Goal: Task Accomplishment & Management: Manage account settings

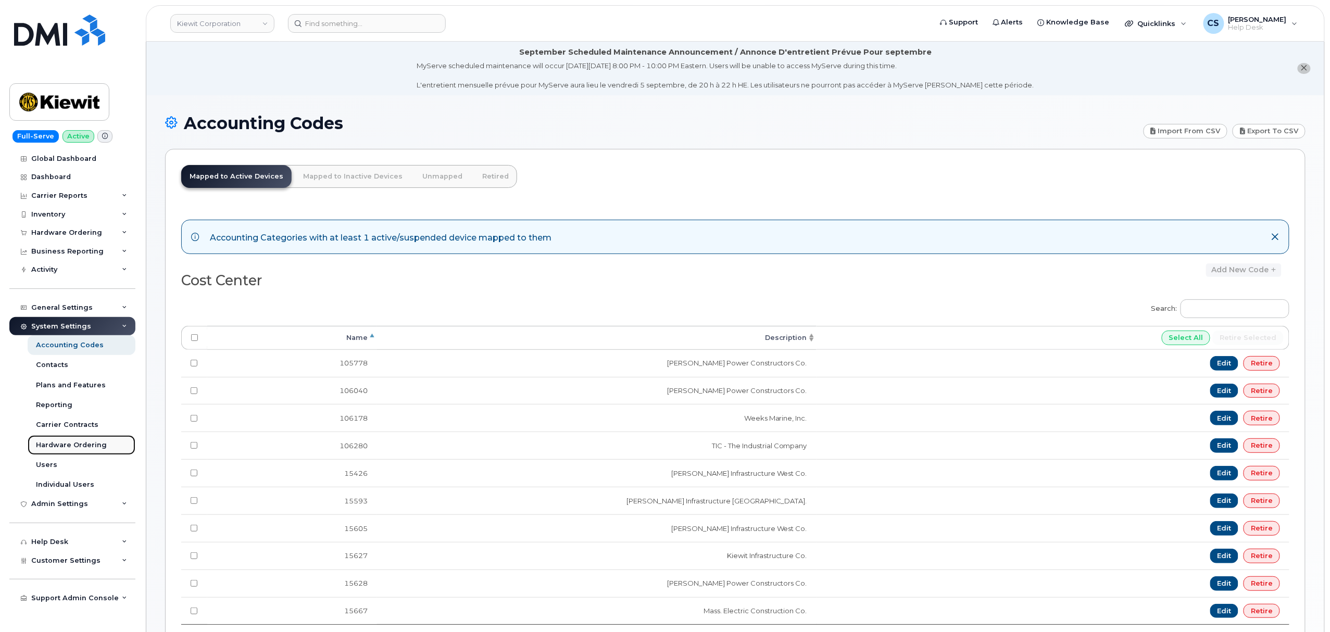
click at [90, 448] on div "Hardware Ordering" at bounding box center [71, 444] width 71 height 9
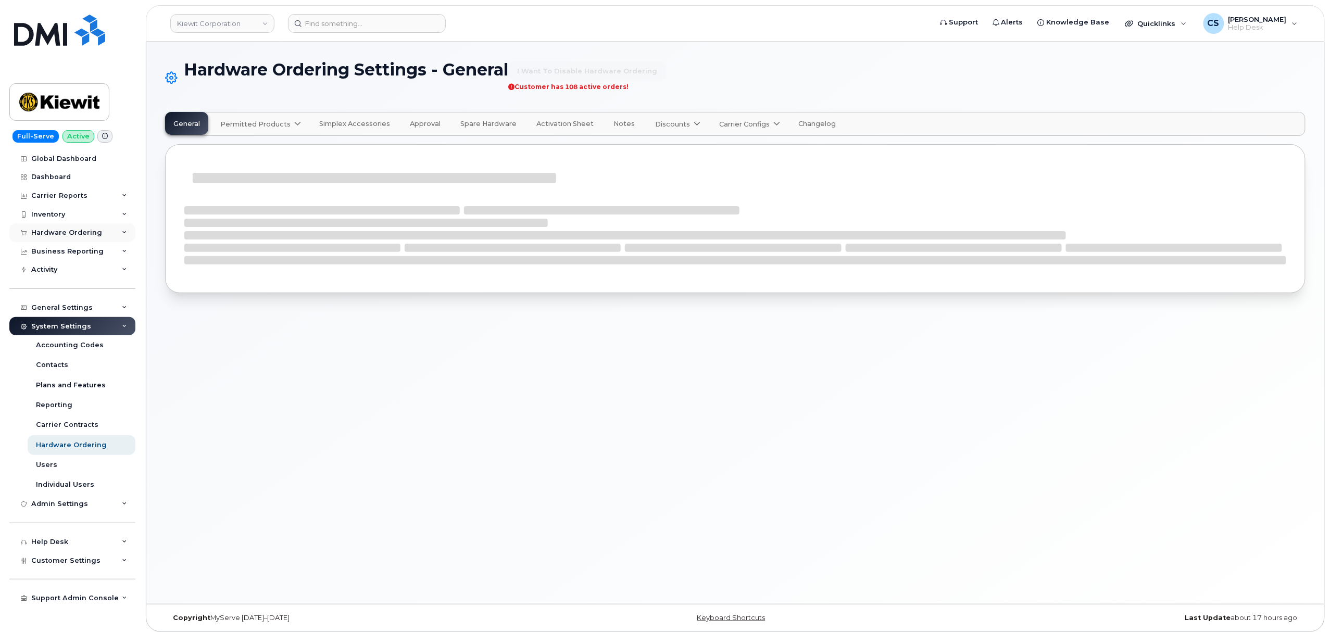
click at [123, 232] on icon at bounding box center [124, 232] width 5 height 5
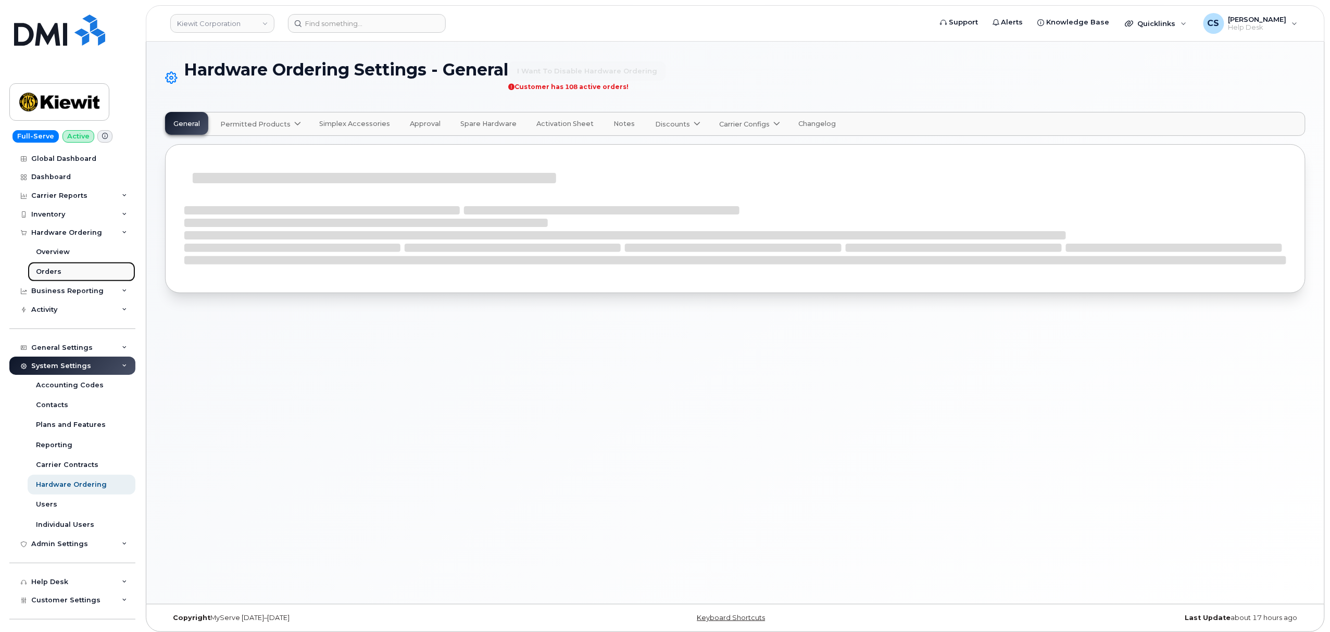
select select "admins"
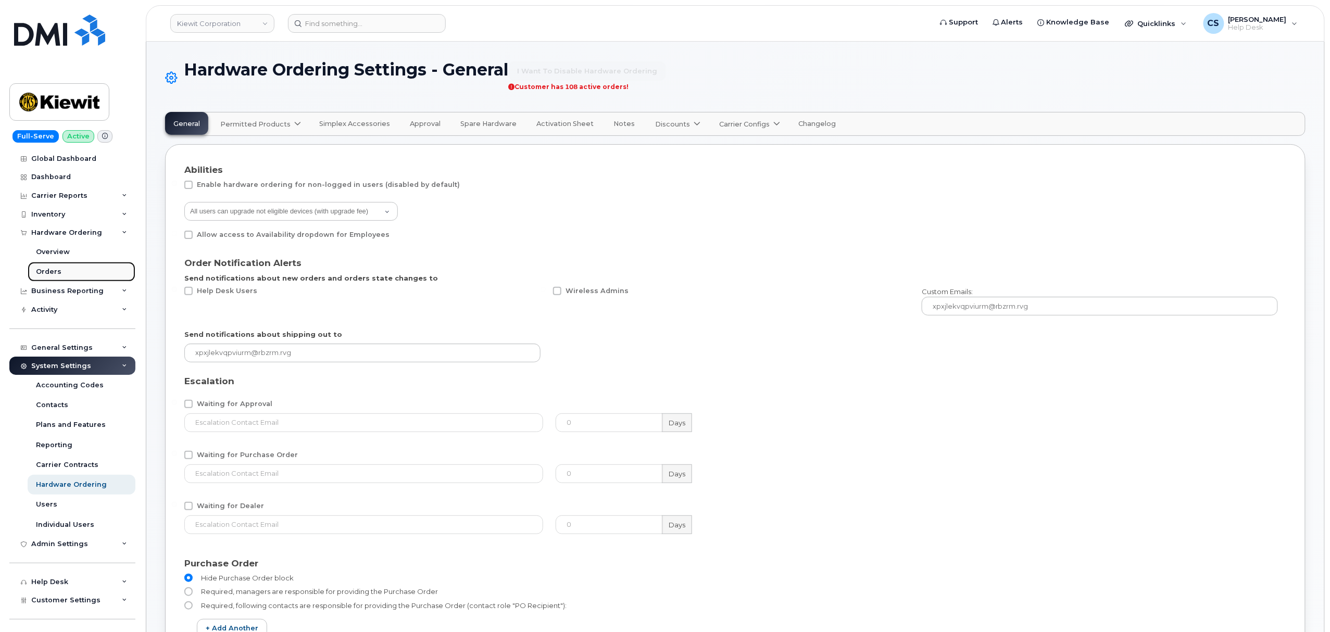
click at [63, 271] on link "Orders" at bounding box center [82, 272] width 108 height 20
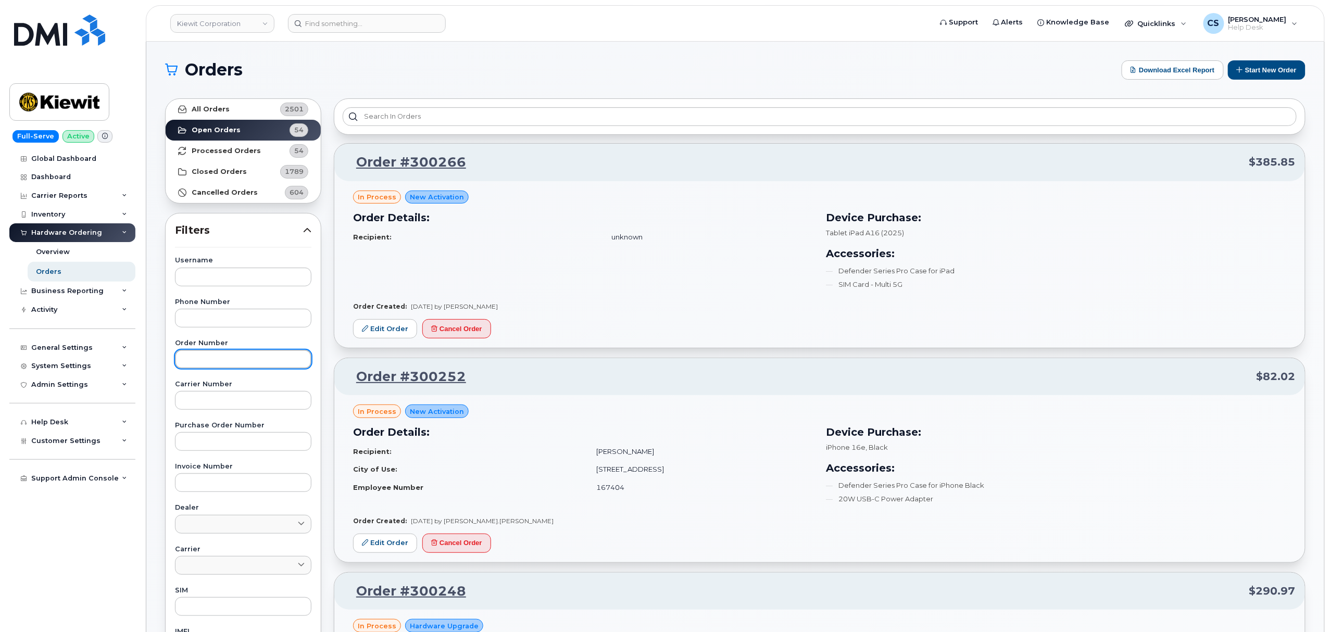
click at [217, 359] on input "text" at bounding box center [243, 359] width 136 height 19
type input "300238"
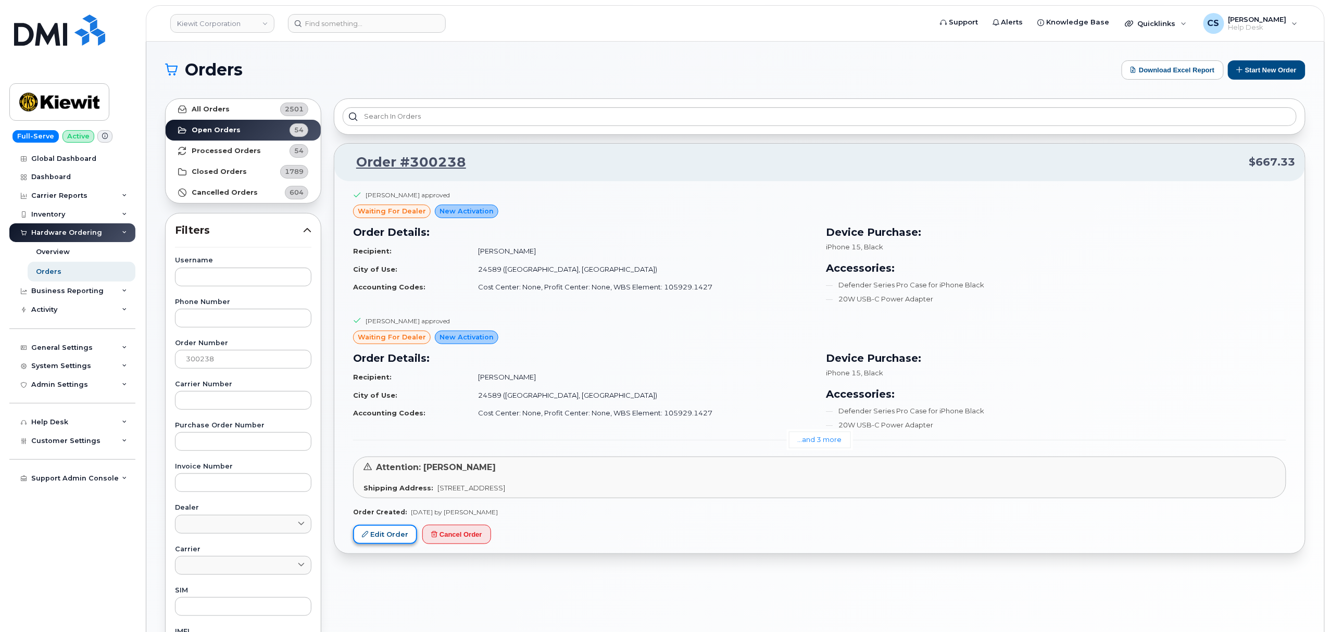
click at [371, 539] on link "Edit Order" at bounding box center [385, 534] width 64 height 19
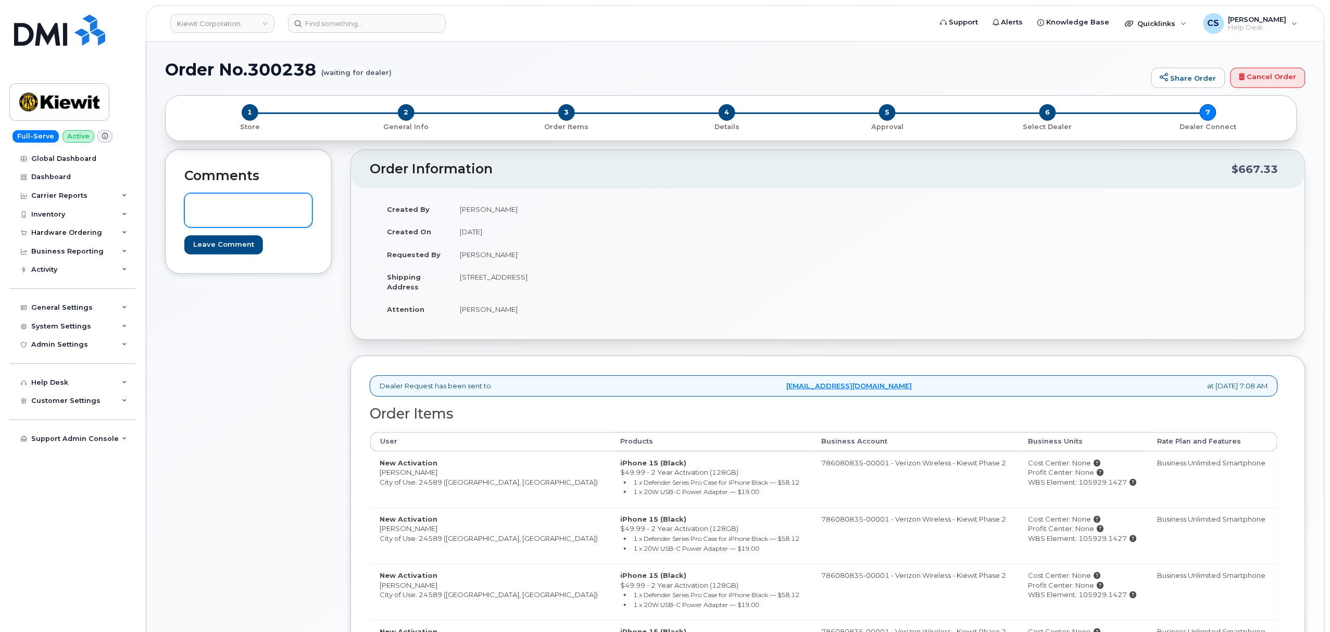
click at [239, 203] on textarea at bounding box center [248, 210] width 128 height 34
paste textarea "Thanks, KIEWIT CORPORATION! Your order has been submitted and an order confirma…"
type textarea "Thanks, KIEWIT CORPORATION! Your order has been submitted and an order confirma…"
click at [224, 244] on input "Leave Comment" at bounding box center [223, 244] width 79 height 19
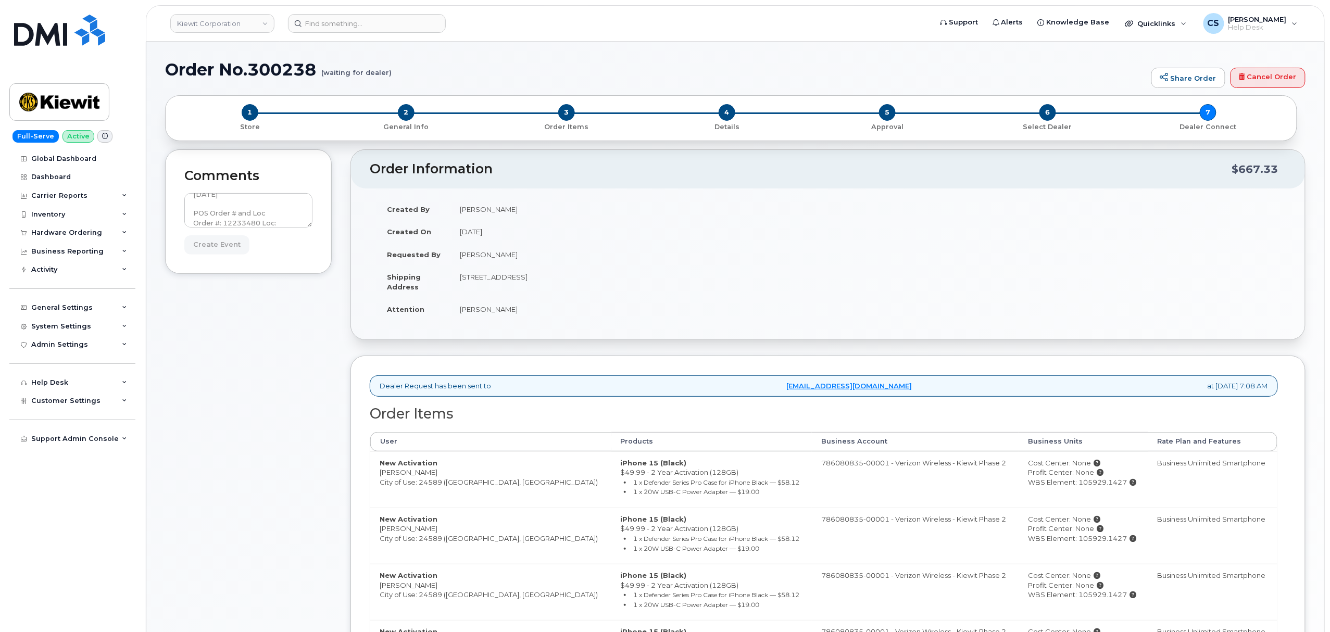
type input "Create Event"
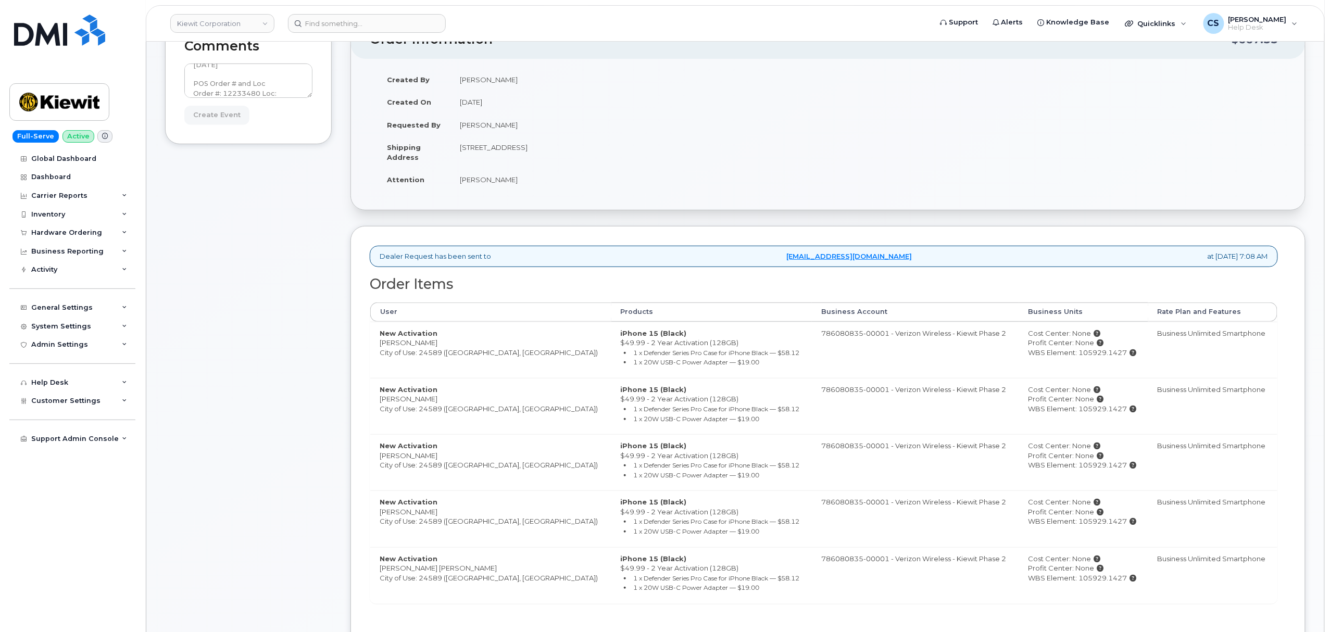
scroll to position [0, 0]
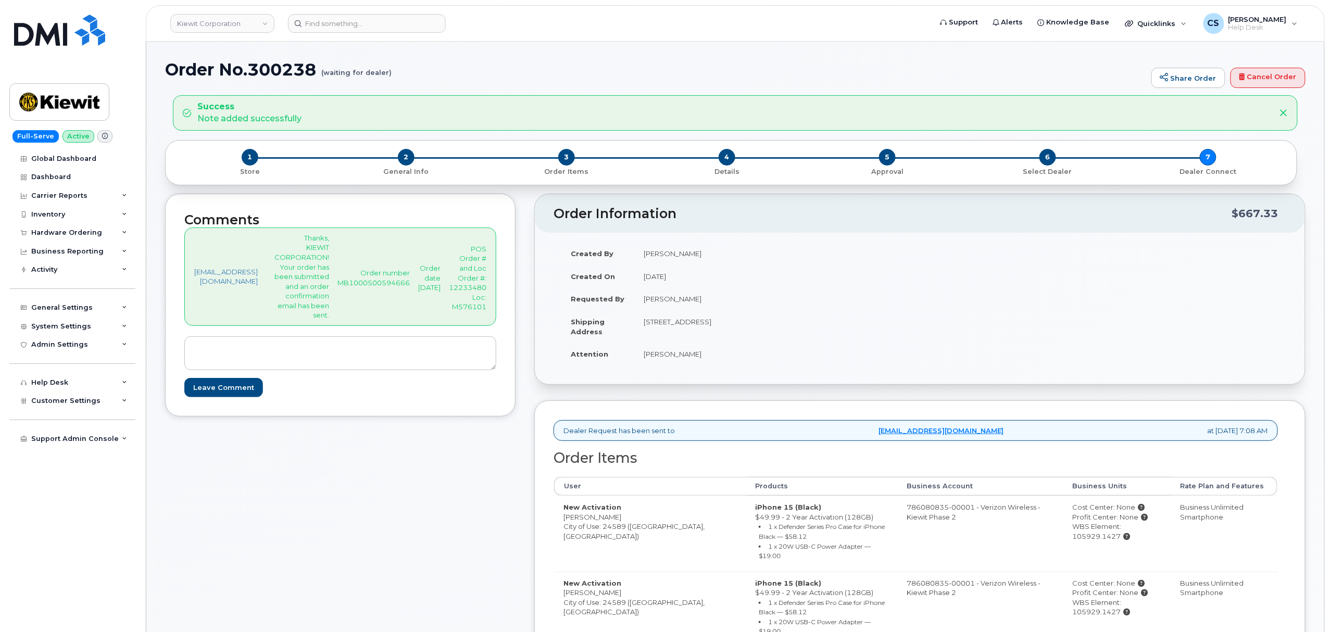
click at [364, 287] on p "Order number MB1000500594666" at bounding box center [373, 277] width 72 height 19
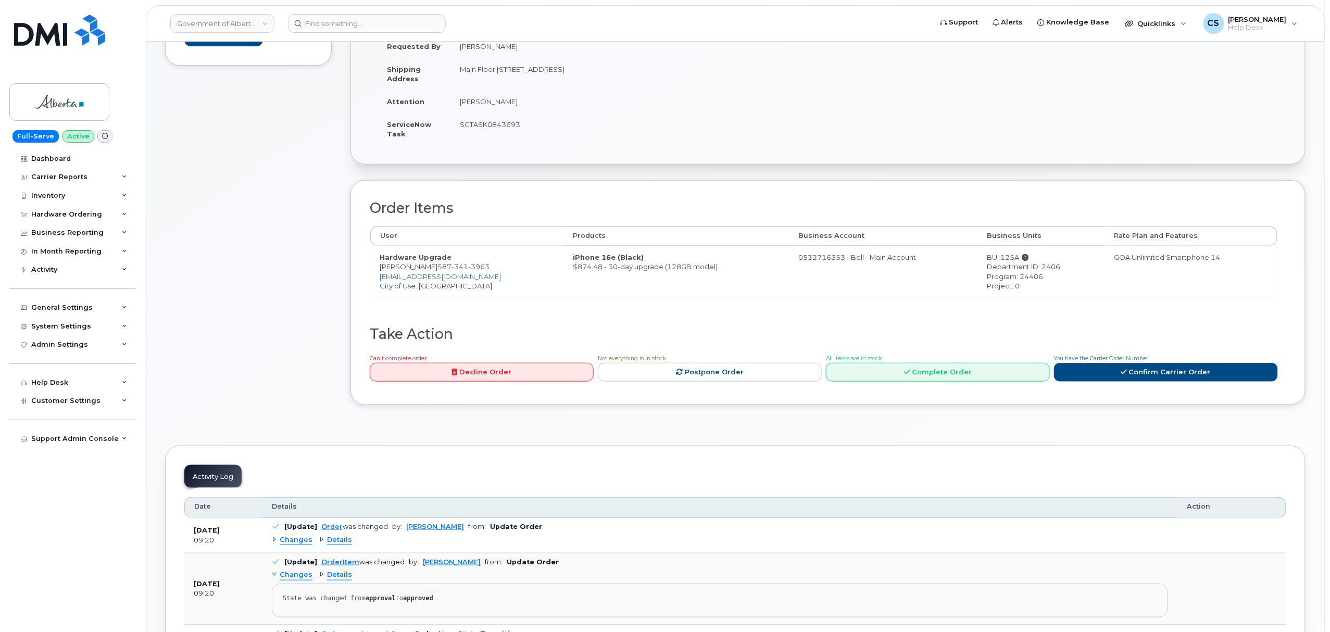
scroll to position [53, 0]
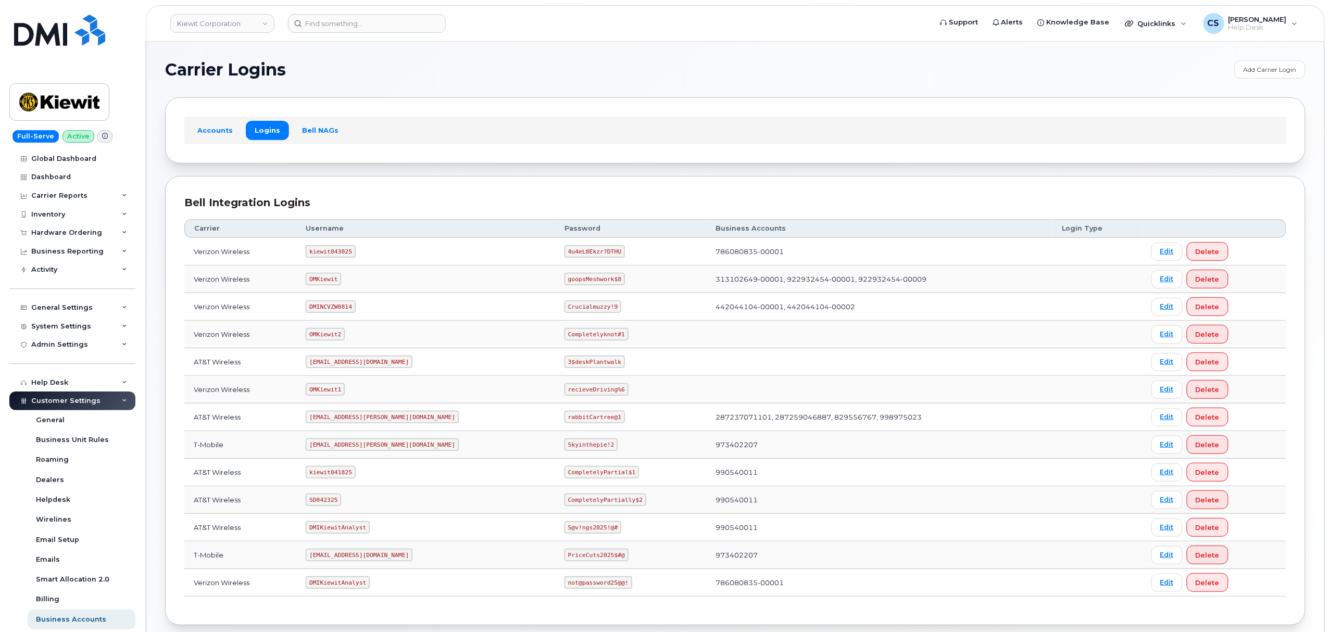
click at [564, 502] on code "CompletelyPartially$2" at bounding box center [605, 500] width 82 height 12
drag, startPoint x: 586, startPoint y: 501, endPoint x: 551, endPoint y: 500, distance: 35.4
click at [564, 502] on code "CompletelyPartially$2" at bounding box center [605, 500] width 82 height 12
click at [588, 500] on code "CompletelyPartially$2" at bounding box center [605, 500] width 82 height 12
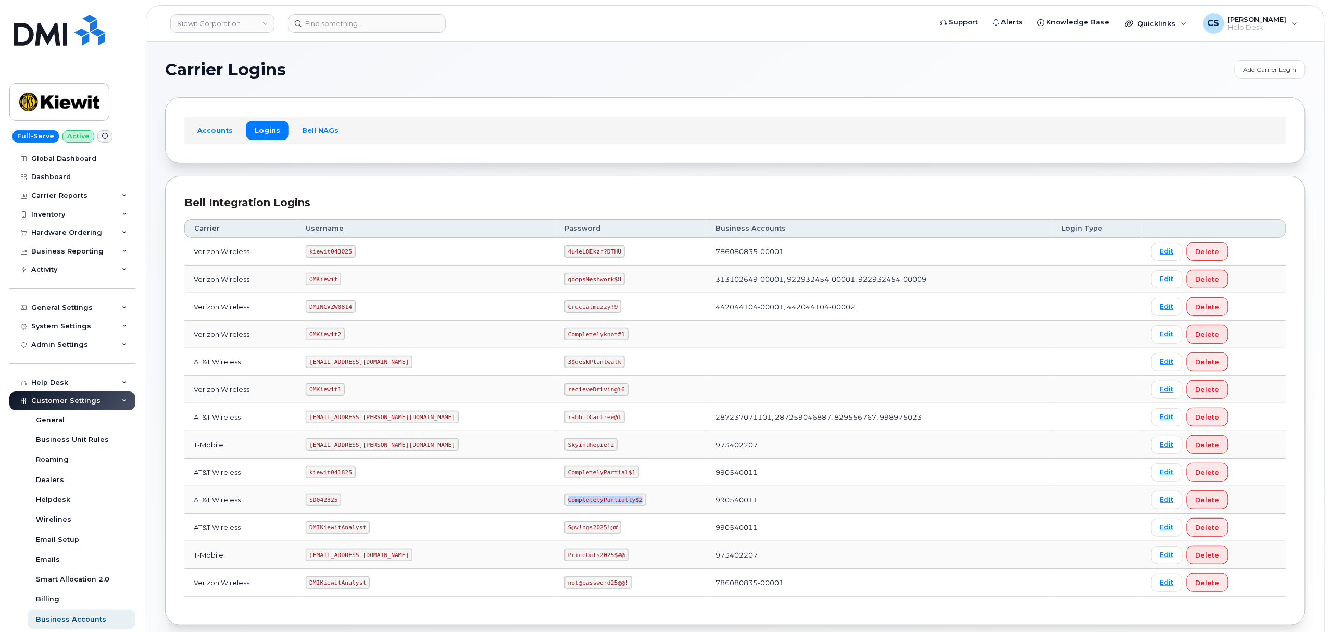
drag, startPoint x: 587, startPoint y: 502, endPoint x: 517, endPoint y: 502, distance: 69.8
click at [564, 502] on code "CompletelyPartially$2" at bounding box center [605, 500] width 82 height 12
copy code "CompletelyPartially$2"
